Goal: Information Seeking & Learning: Learn about a topic

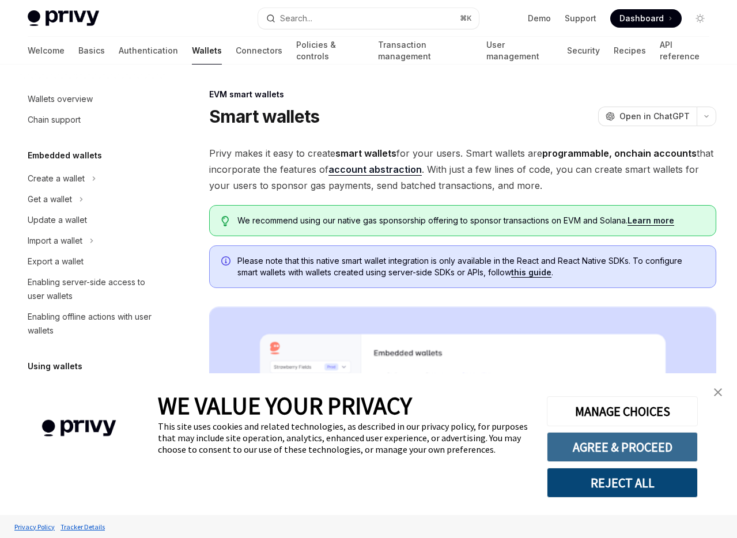
click at [632, 445] on button "AGREE & PROCEED" at bounding box center [622, 447] width 151 height 30
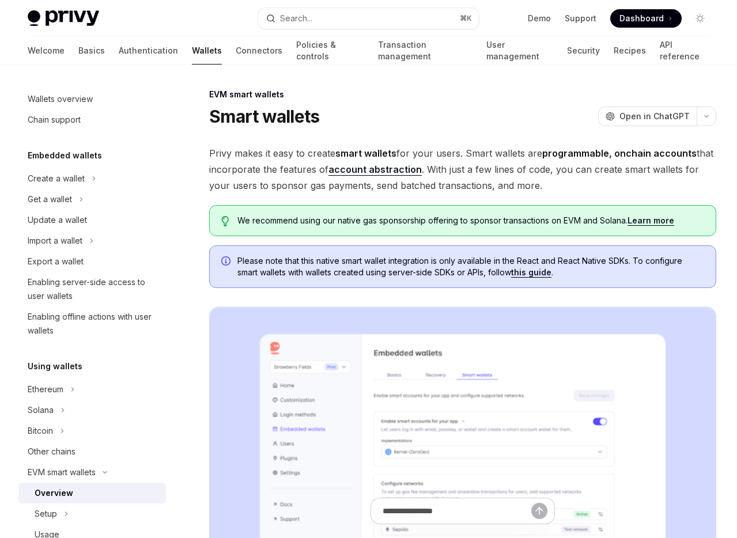
click at [559, 181] on span "Privy makes it easy to create smart wallets for your users. Smart wallets are p…" at bounding box center [462, 169] width 507 height 48
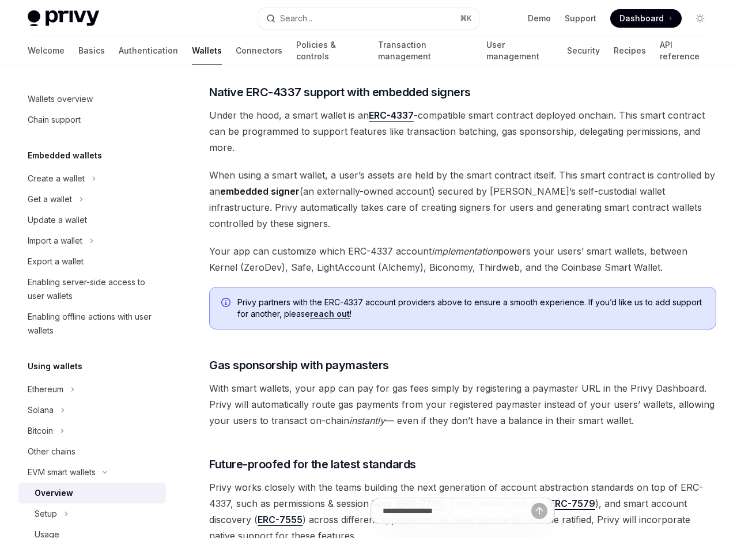
scroll to position [640, 0]
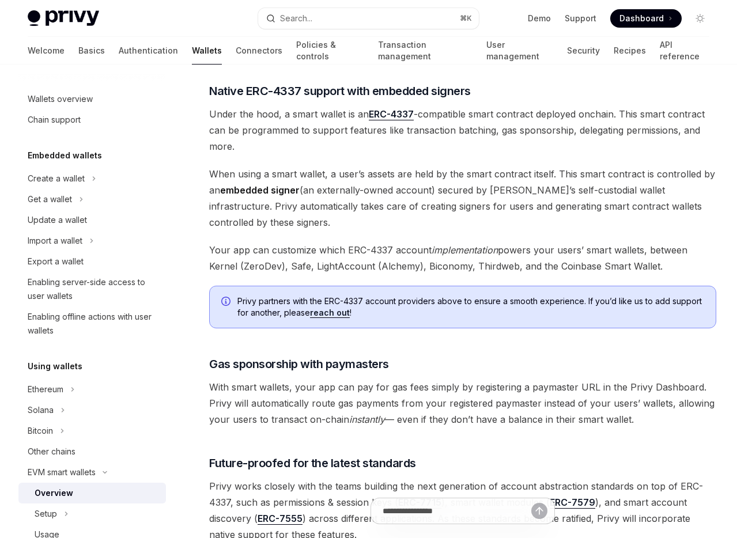
click at [290, 264] on span "Your app can customize which ERC-4337 account implementation powers your users’…" at bounding box center [462, 258] width 507 height 32
click at [334, 264] on span "Your app can customize which ERC-4337 account implementation powers your users’…" at bounding box center [462, 258] width 507 height 32
click at [449, 267] on span "Your app can customize which ERC-4337 account implementation powers your users’…" at bounding box center [462, 258] width 507 height 32
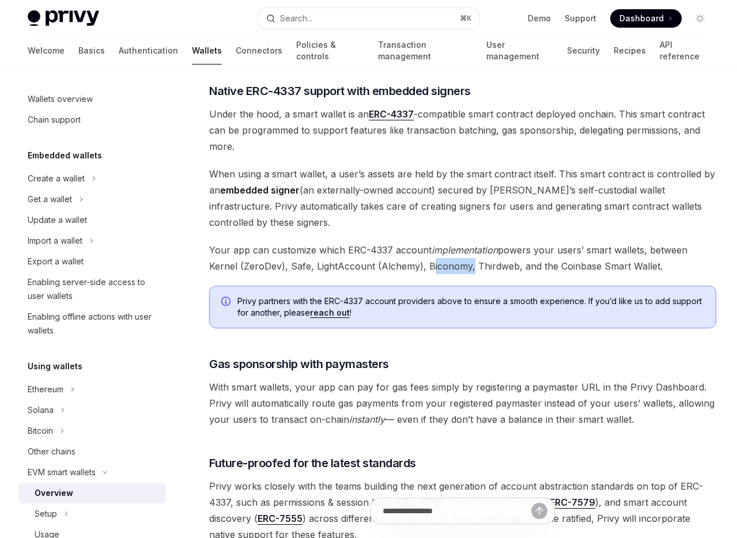
click at [449, 267] on span "Your app can customize which ERC-4337 account implementation powers your users’…" at bounding box center [462, 258] width 507 height 32
click at [500, 269] on span "Your app can customize which ERC-4337 account implementation powers your users’…" at bounding box center [462, 258] width 507 height 32
click at [633, 271] on span "Your app can customize which ERC-4337 account implementation powers your users’…" at bounding box center [462, 258] width 507 height 32
drag, startPoint x: 633, startPoint y: 271, endPoint x: 546, endPoint y: 269, distance: 87.0
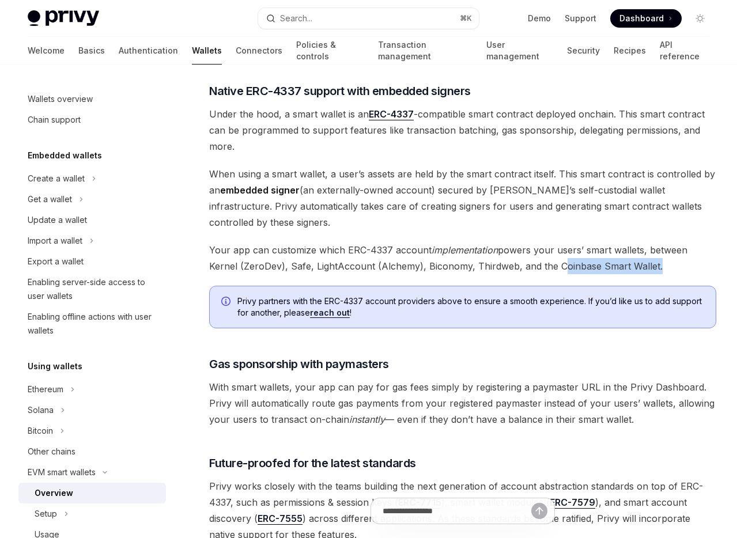
click at [589, 271] on span "Your app can customize which ERC-4337 account implementation powers your users’…" at bounding box center [462, 258] width 507 height 32
click at [546, 269] on span "Your app can customize which ERC-4337 account implementation powers your users’…" at bounding box center [462, 258] width 507 height 32
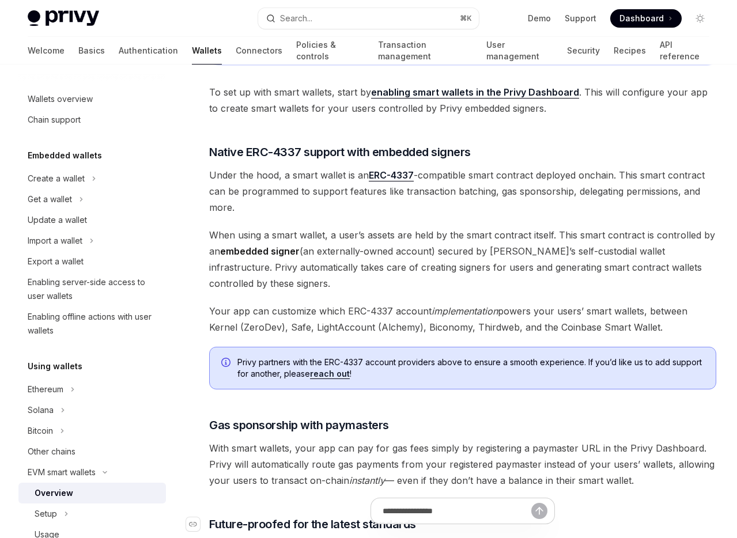
scroll to position [580, 0]
click at [378, 325] on span "Your app can customize which ERC-4337 account implementation powers your users’…" at bounding box center [462, 318] width 507 height 32
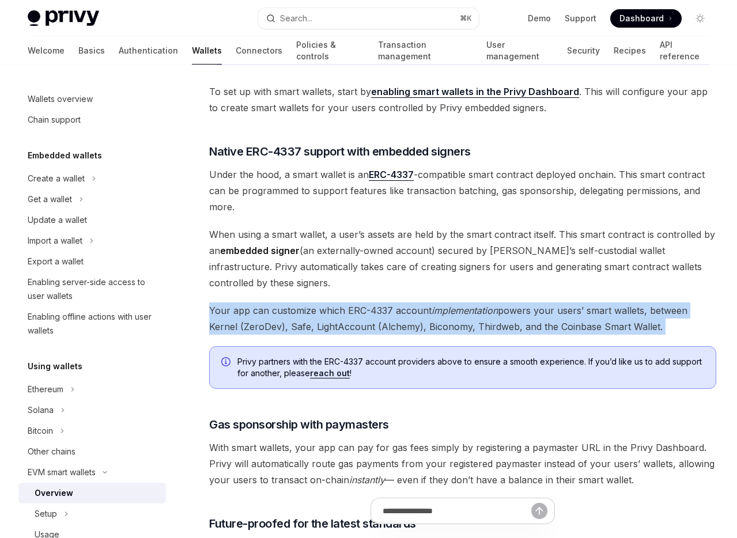
click at [378, 325] on span "Your app can customize which ERC-4337 account implementation powers your users’…" at bounding box center [462, 318] width 507 height 32
copy div "Your app can customize which ERC-4337 account implementation powers your users’…"
click at [548, 297] on div "Privy makes it easy to create smart wallets for your users. Smart wallets are p…" at bounding box center [462, 84] width 507 height 1037
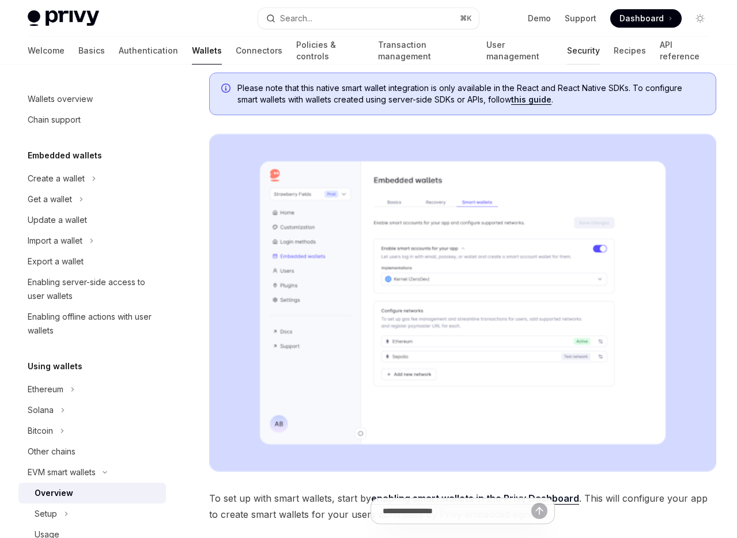
scroll to position [0, 0]
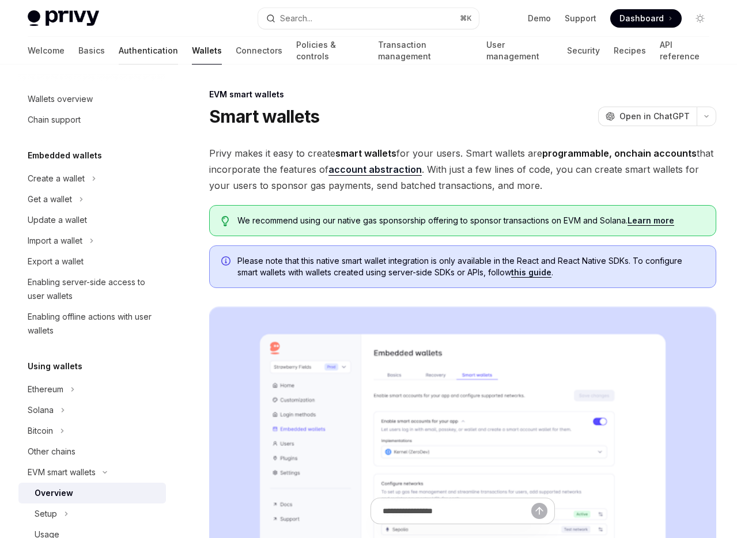
click at [119, 49] on link "Authentication" at bounding box center [148, 51] width 59 height 28
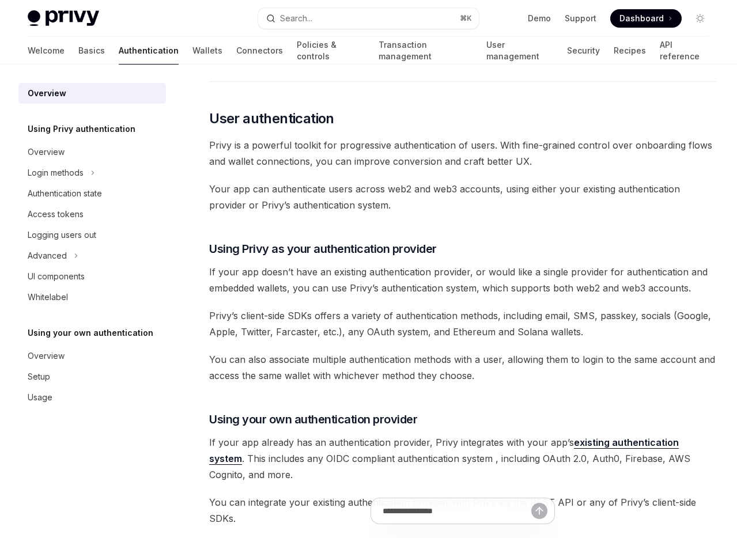
scroll to position [179, 0]
click at [95, 212] on div "Access tokens" at bounding box center [93, 214] width 131 height 14
type textarea "*"
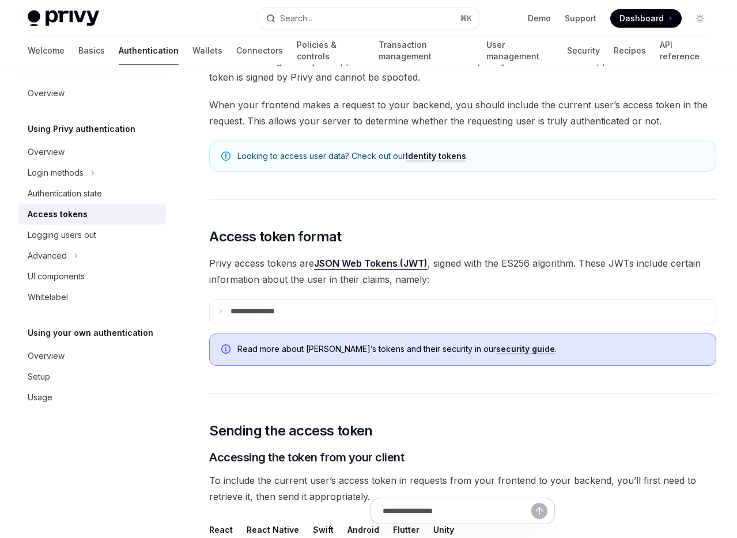
scroll to position [95, 0]
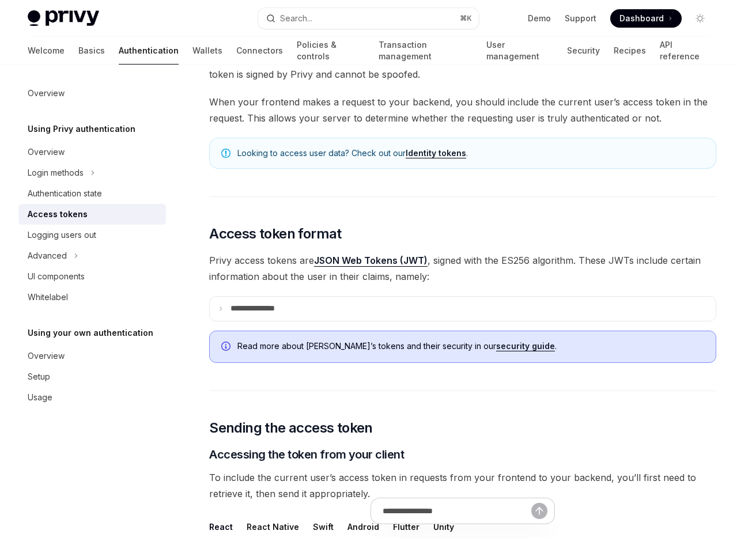
click at [439, 152] on link "Identity tokens" at bounding box center [436, 153] width 60 height 10
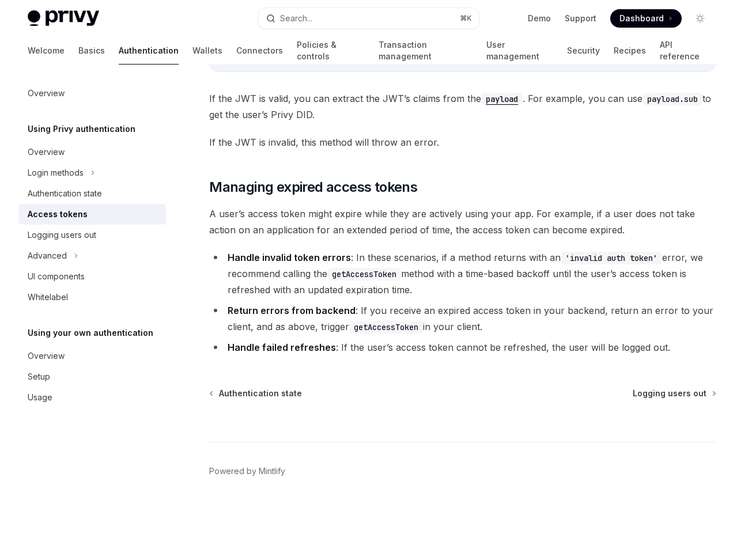
scroll to position [3020, 0]
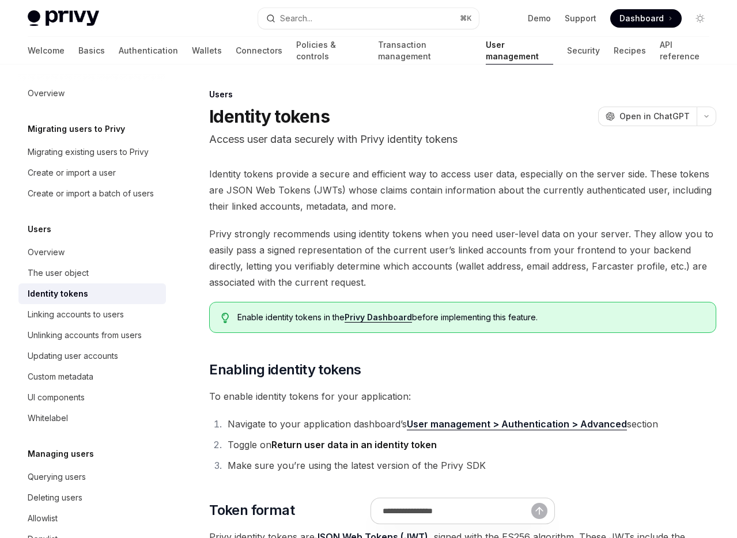
click at [562, 267] on span "Privy strongly recommends using identity tokens when you need user-level data o…" at bounding box center [462, 258] width 507 height 65
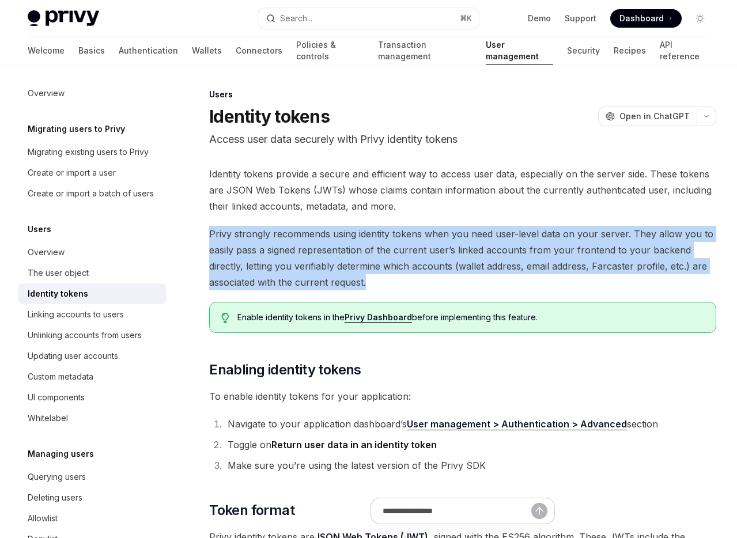
drag, startPoint x: 508, startPoint y: 218, endPoint x: 533, endPoint y: 283, distance: 69.9
click at [533, 283] on span "Privy strongly recommends using identity tokens when you need user-level data o…" at bounding box center [462, 258] width 507 height 65
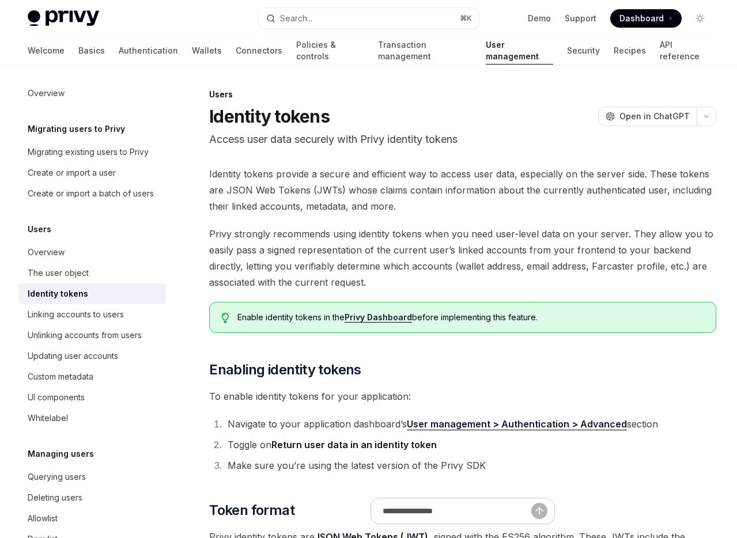
click at [533, 283] on span "Privy strongly recommends using identity tokens when you need user-level data o…" at bounding box center [462, 258] width 507 height 65
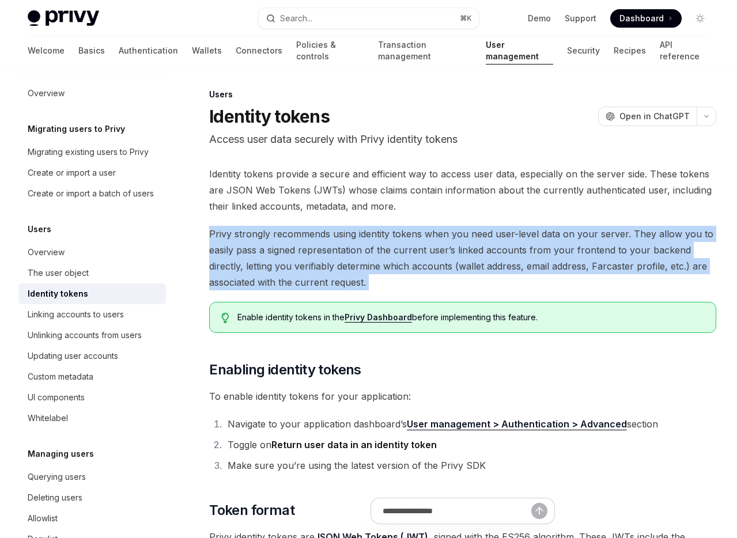
click at [533, 283] on span "Privy strongly recommends using identity tokens when you need user-level data o…" at bounding box center [462, 258] width 507 height 65
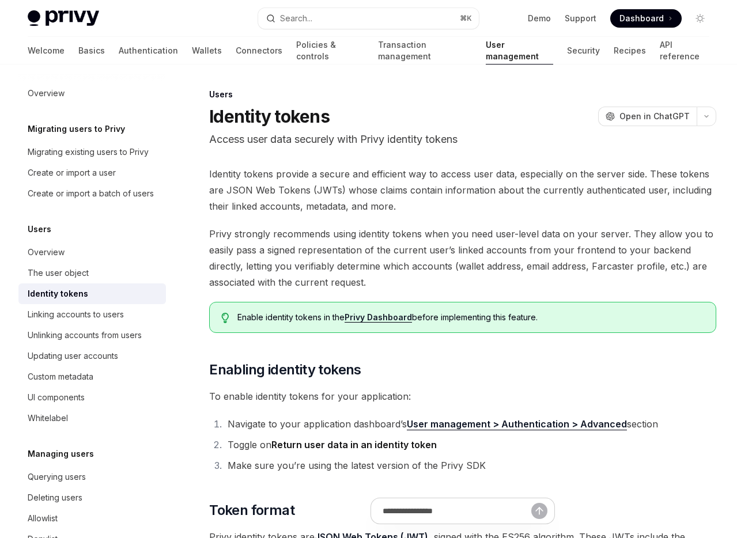
click at [533, 283] on span "Privy strongly recommends using identity tokens when you need user-level data o…" at bounding box center [462, 258] width 507 height 65
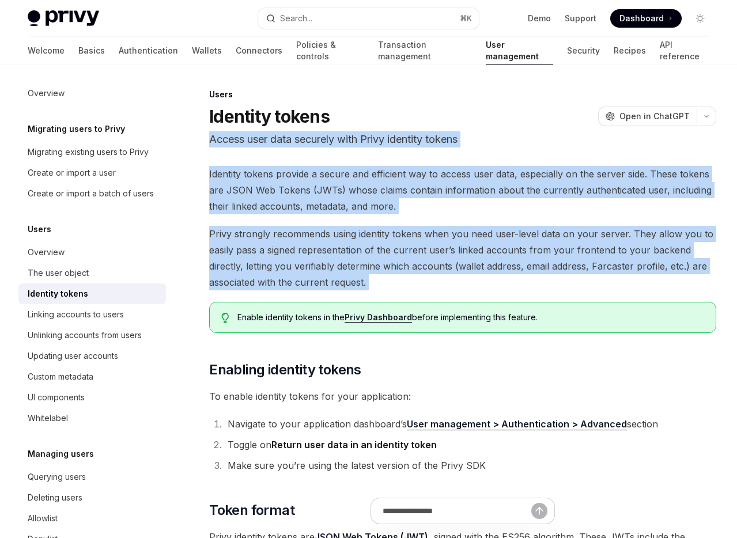
drag, startPoint x: 533, startPoint y: 283, endPoint x: 274, endPoint y: 141, distance: 296.0
click at [274, 141] on p "Access user data securely with Privy identity tokens" at bounding box center [462, 139] width 507 height 16
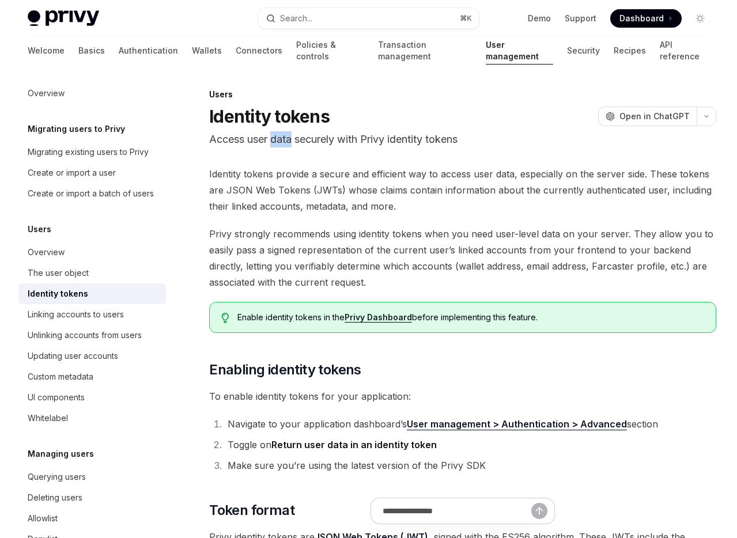
click at [274, 141] on p "Access user data securely with Privy identity tokens" at bounding box center [462, 139] width 507 height 16
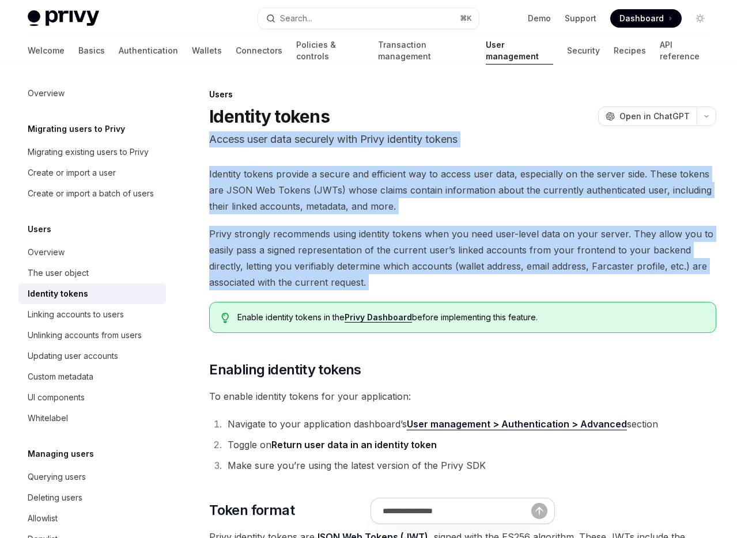
drag, startPoint x: 274, startPoint y: 141, endPoint x: 349, endPoint y: 247, distance: 129.9
click at [349, 247] on span "Privy strongly recommends using identity tokens when you need user-level data o…" at bounding box center [462, 258] width 507 height 65
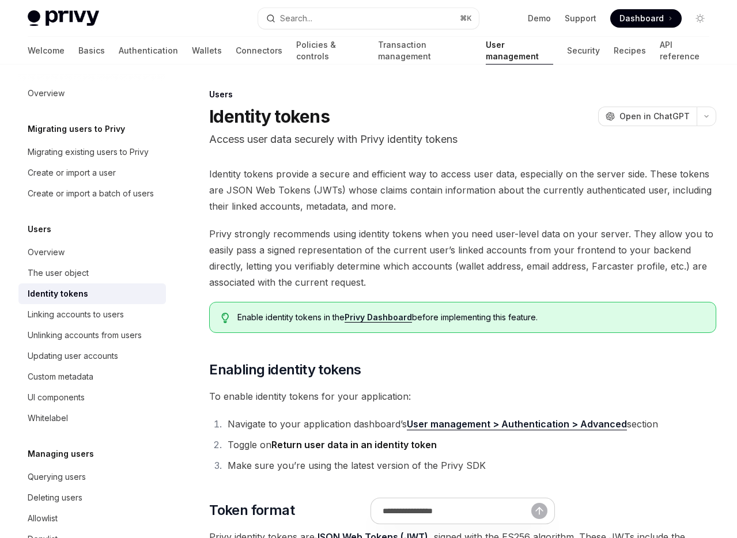
click at [349, 247] on span "Privy strongly recommends using identity tokens when you need user-level data o…" at bounding box center [462, 258] width 507 height 65
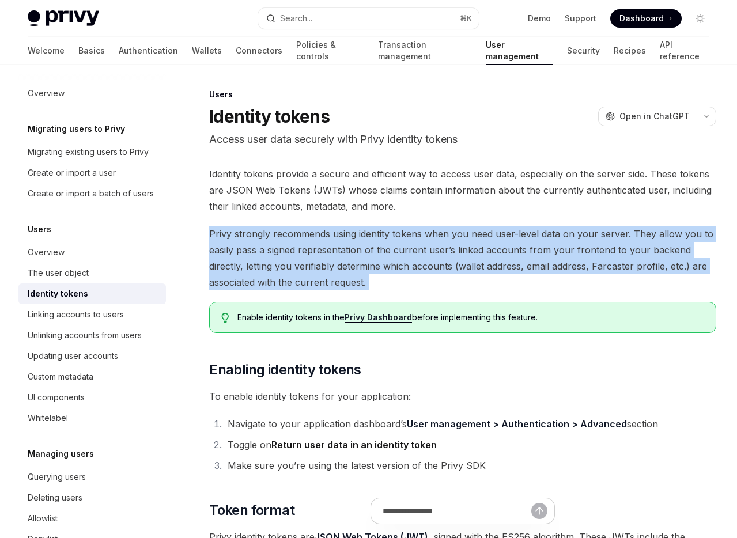
drag, startPoint x: 349, startPoint y: 247, endPoint x: 247, endPoint y: 16, distance: 252.5
click at [348, 244] on span "Privy strongly recommends using identity tokens when you need user-level data o…" at bounding box center [462, 258] width 507 height 65
click at [291, 271] on span "Privy strongly recommends using identity tokens when you need user-level data o…" at bounding box center [462, 258] width 507 height 65
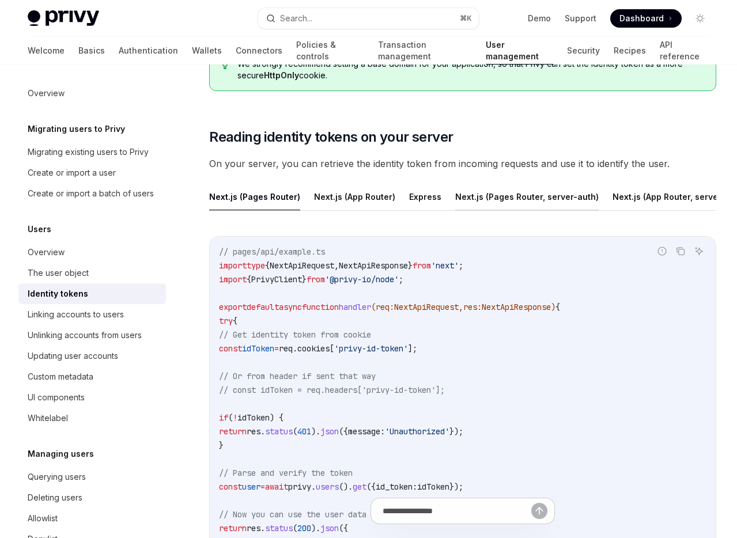
scroll to position [1532, 0]
